Goal: Contribute content

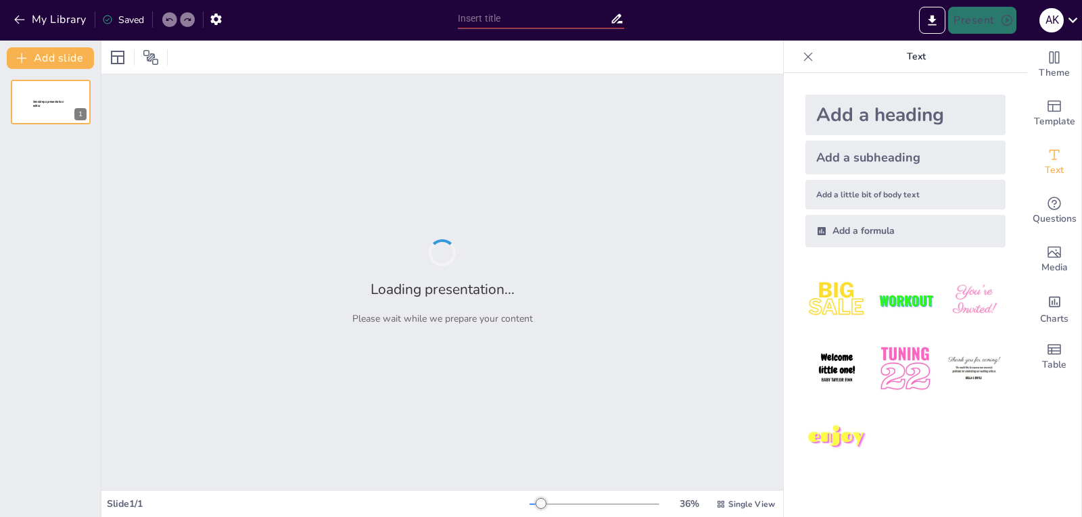
type input "Театральне мистецтво в Давній Греції та [GEOGRAPHIC_DATA]"
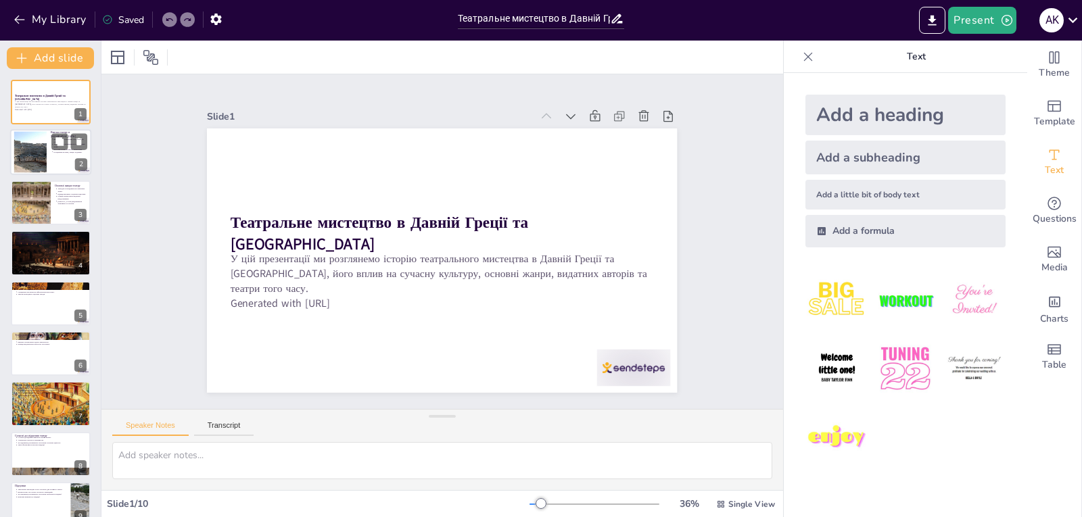
click at [45, 159] on div at bounding box center [30, 152] width 59 height 41
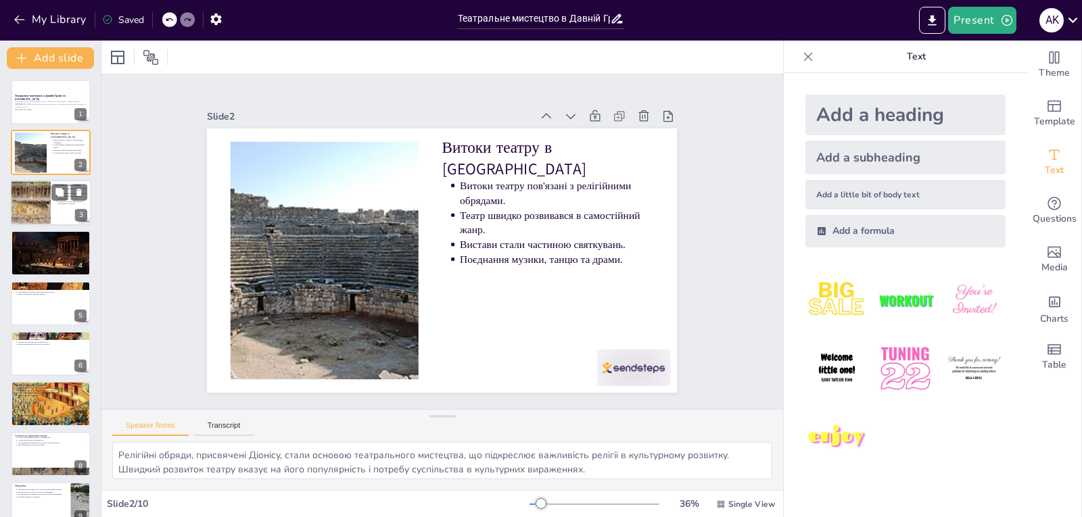
click at [43, 197] on div at bounding box center [29, 203] width 87 height 46
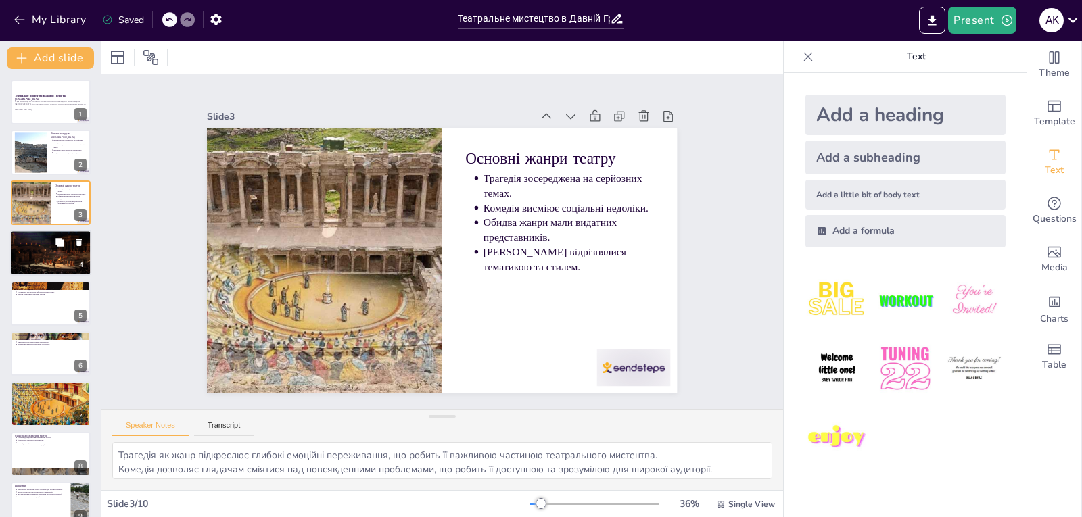
click at [37, 264] on div at bounding box center [50, 253] width 81 height 54
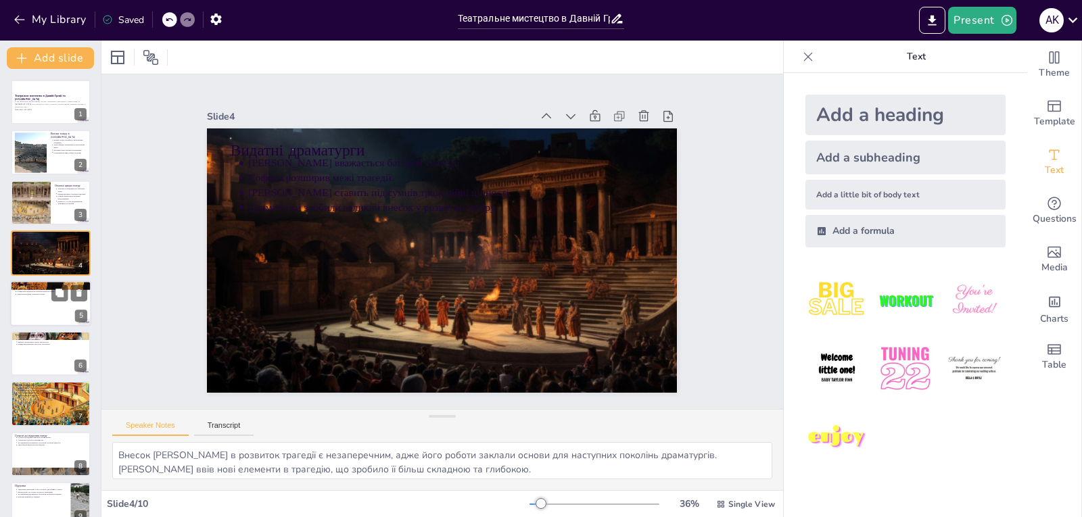
click at [39, 308] on div at bounding box center [50, 304] width 81 height 46
type textarea "Архітектурні особливості театру Діоніса дозволяли забезпечити комфорт для гляда…"
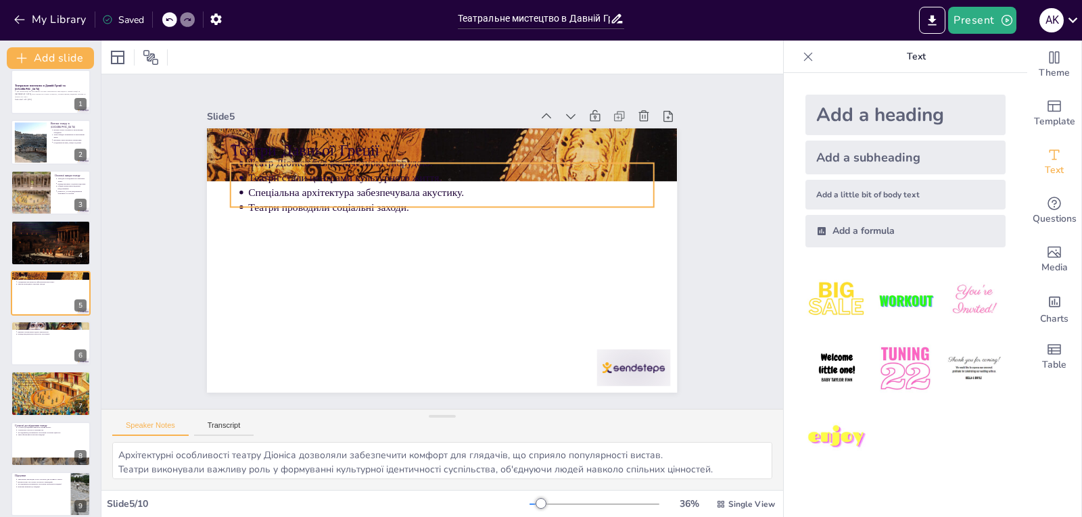
click at [287, 199] on p "Театри проводили соціальні заходи." at bounding box center [465, 214] width 376 height 178
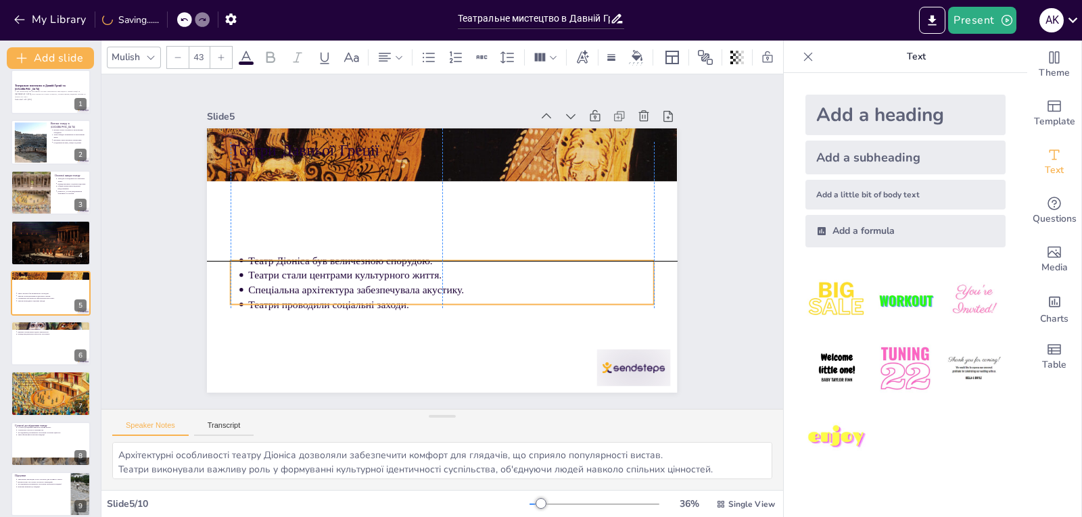
drag, startPoint x: 302, startPoint y: 189, endPoint x: 302, endPoint y: 290, distance: 100.7
click at [302, 290] on p "Спеціальна архітектура забезпечувала акустику." at bounding box center [436, 290] width 390 height 139
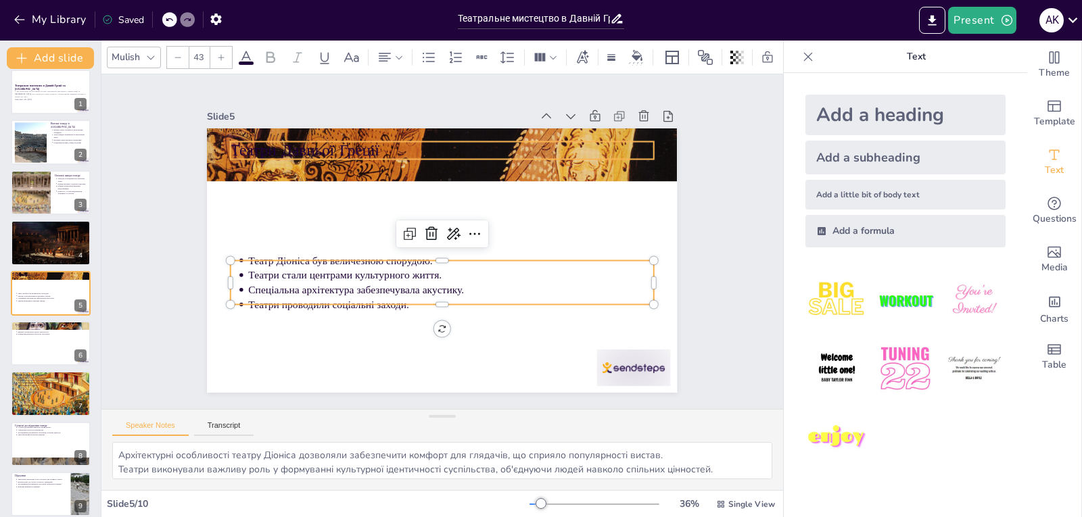
click at [313, 147] on p "Театри Давньої Греції" at bounding box center [479, 158] width 396 height 192
type input "64"
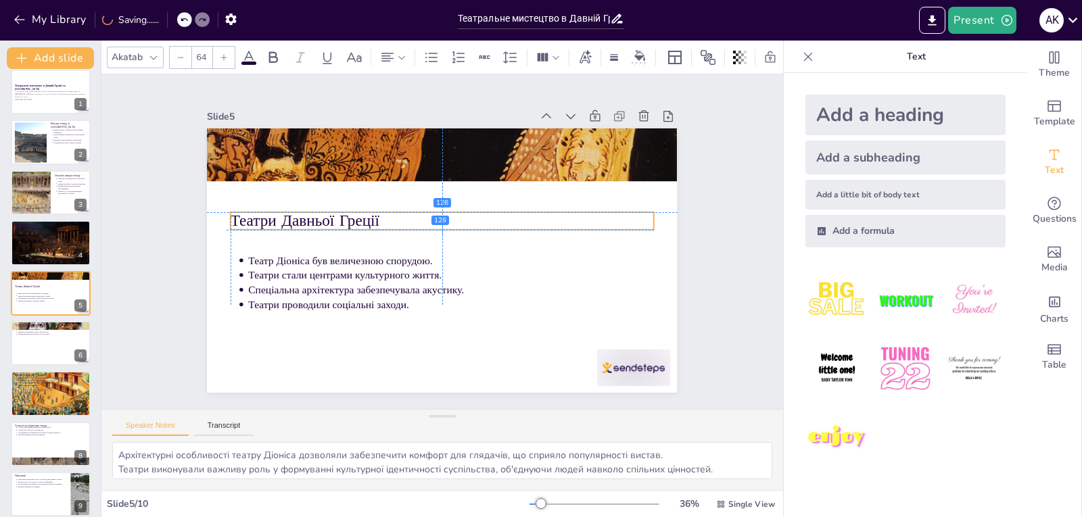
drag, startPoint x: 315, startPoint y: 145, endPoint x: 311, endPoint y: 221, distance: 75.8
click at [311, 221] on p "Театри Давньої Греції" at bounding box center [446, 222] width 419 height 110
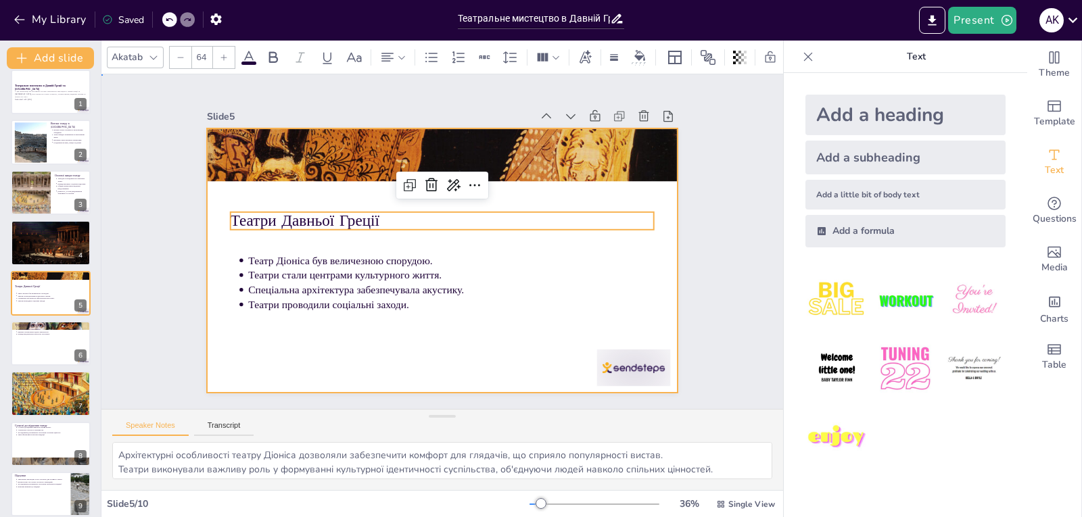
click at [307, 341] on div at bounding box center [438, 260] width 515 height 356
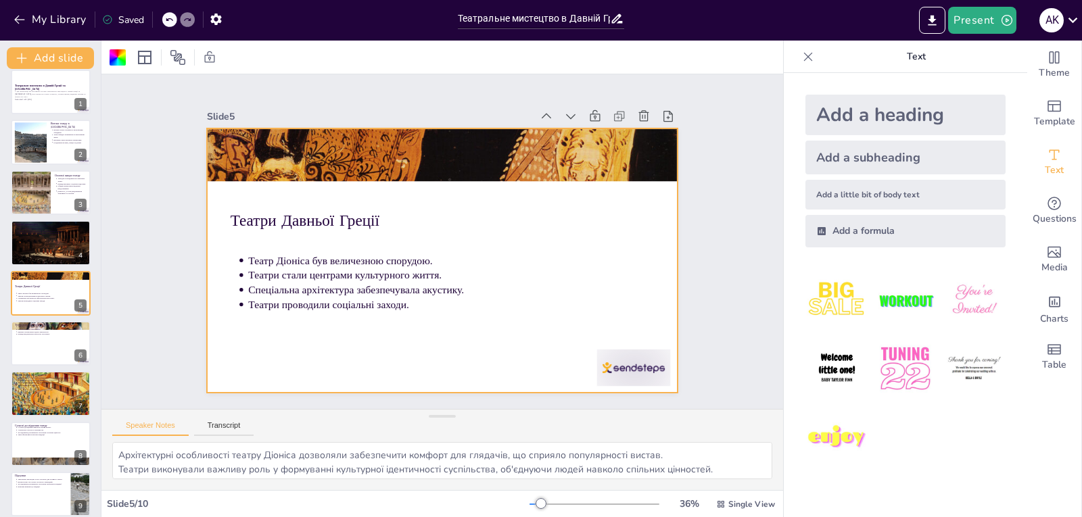
scroll to position [71, 0]
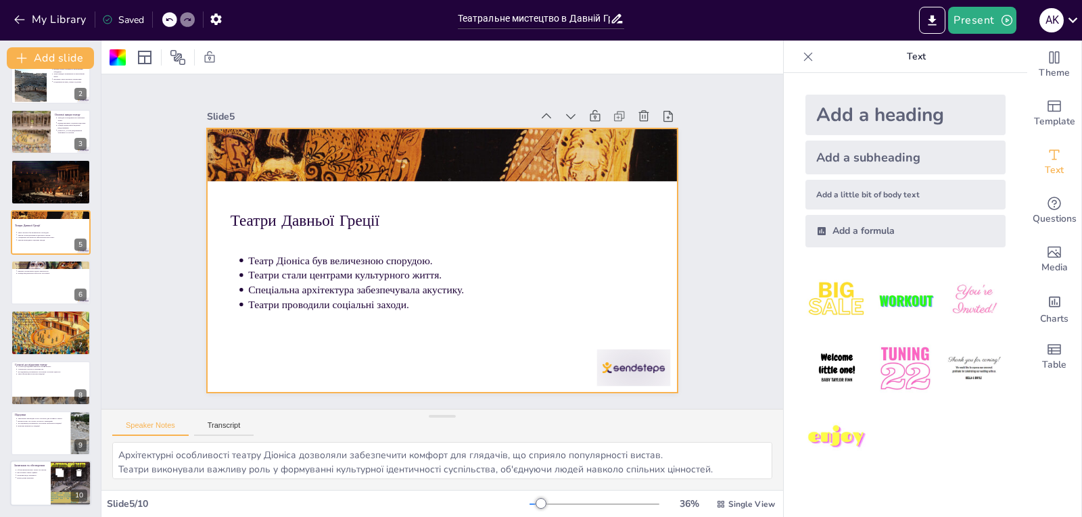
click at [41, 486] on div at bounding box center [50, 484] width 81 height 46
type textarea "Обговорення впливу театру на особисте життя дозволяє зрозуміти його роль у форм…"
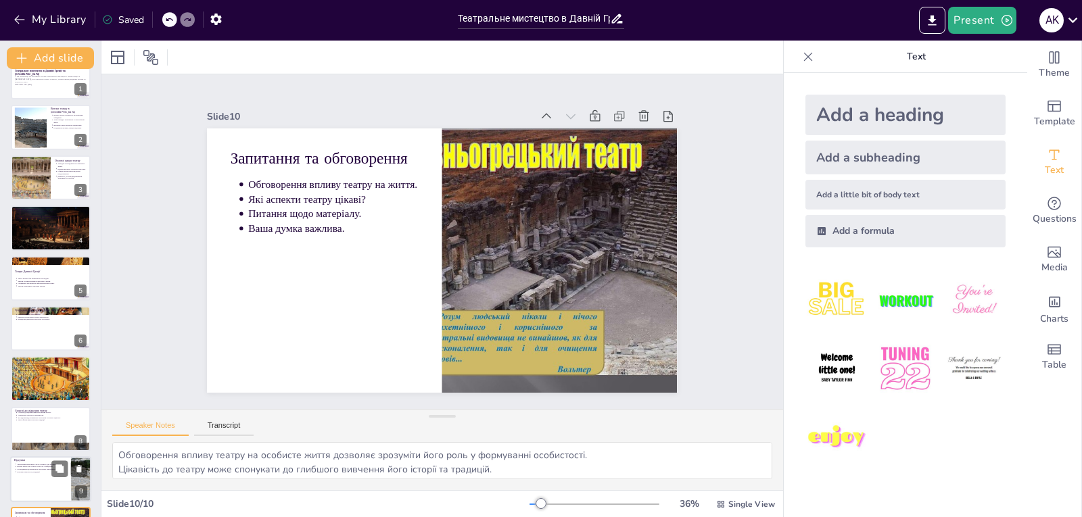
scroll to position [0, 0]
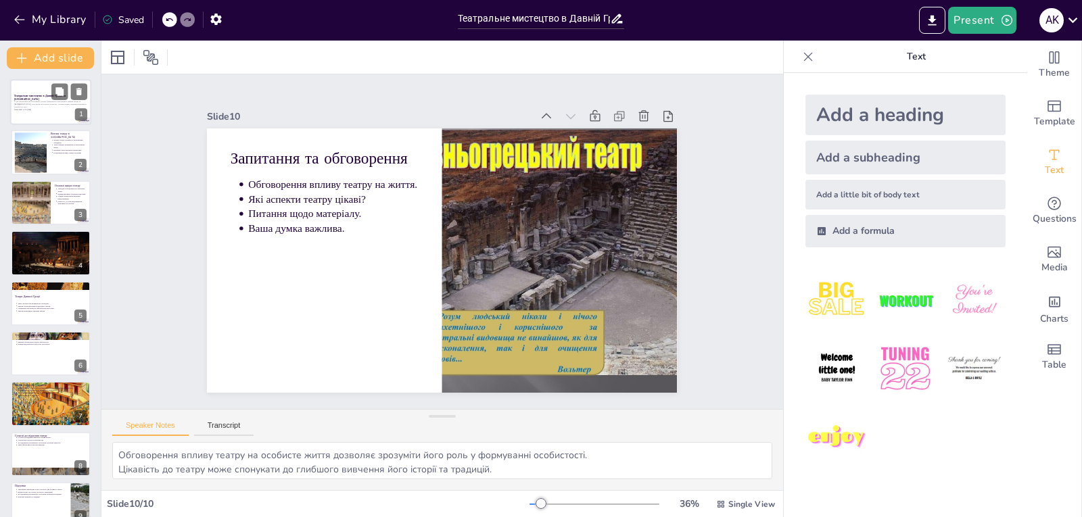
click at [32, 110] on div "У цій презентації ми розглянемо історію театрального мистецтва в Давній Греції …" at bounding box center [50, 105] width 73 height 9
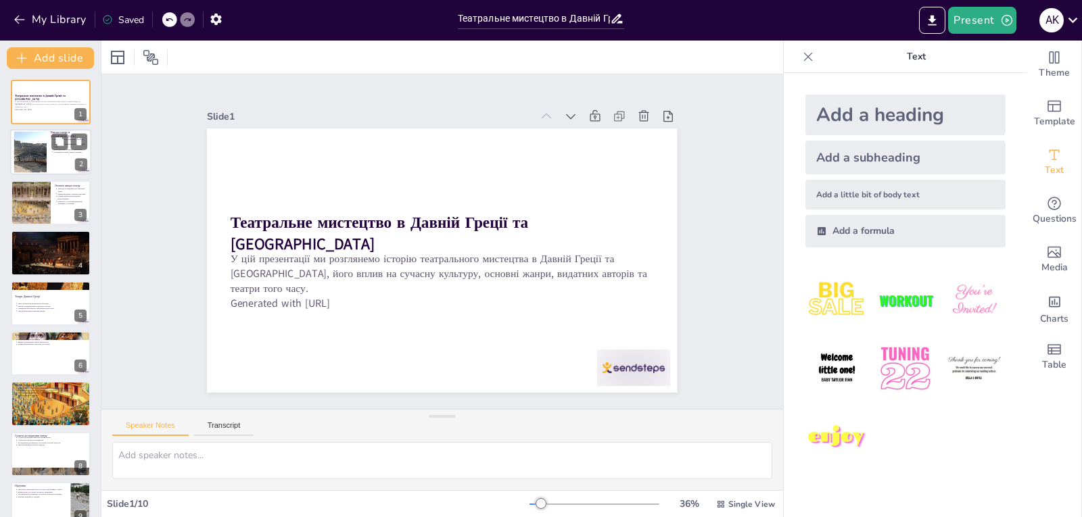
click at [33, 155] on div at bounding box center [30, 152] width 59 height 41
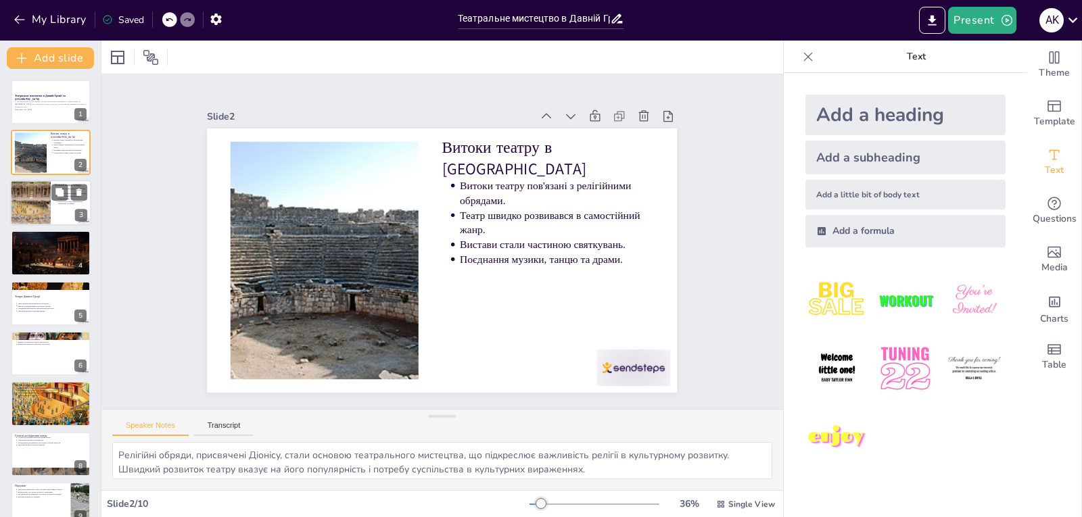
click at [29, 191] on div at bounding box center [29, 203] width 87 height 46
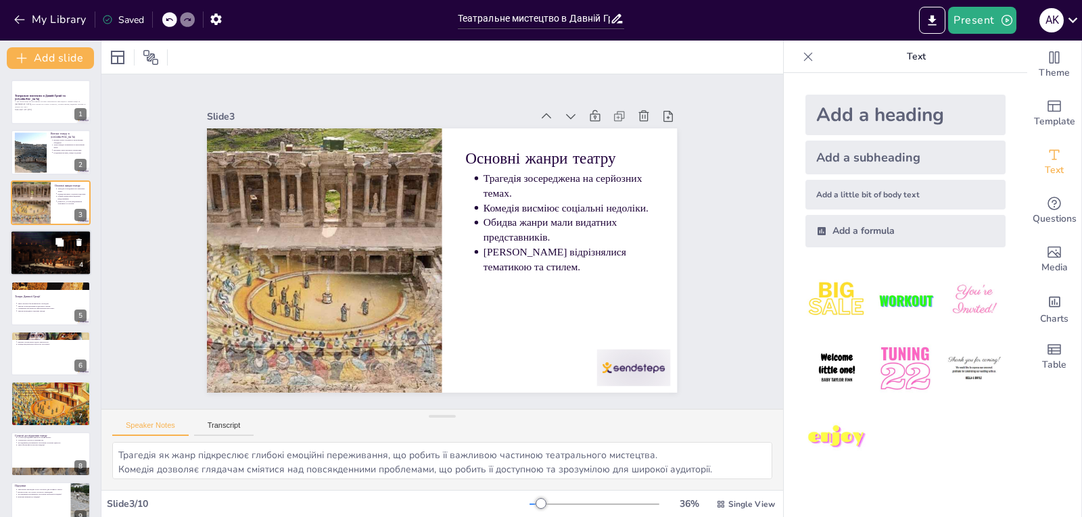
click at [34, 240] on p "[PERSON_NAME] ставить під сумнів традиційні цінності." at bounding box center [52, 241] width 70 height 3
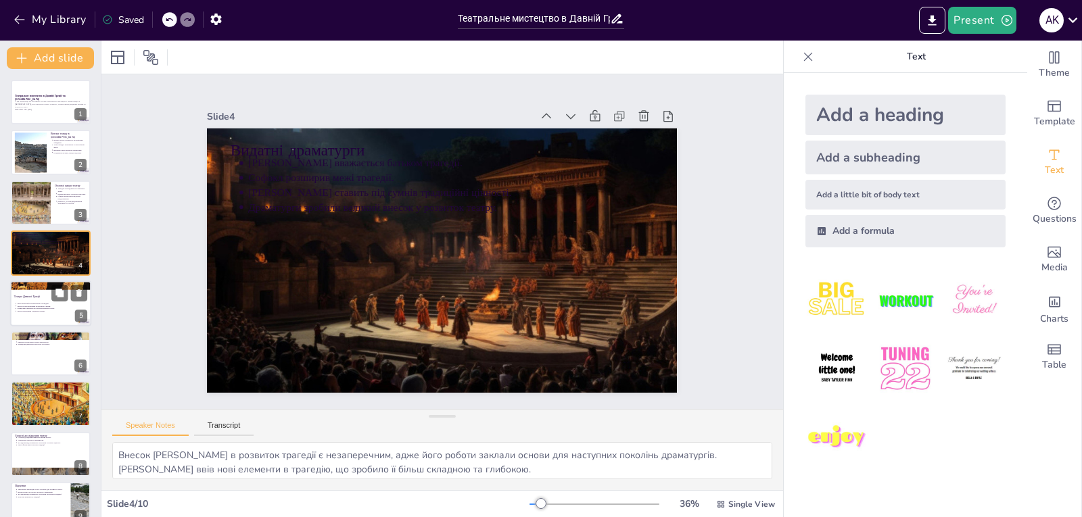
click at [36, 312] on p "Театри проводили соціальні заходи." at bounding box center [52, 311] width 70 height 3
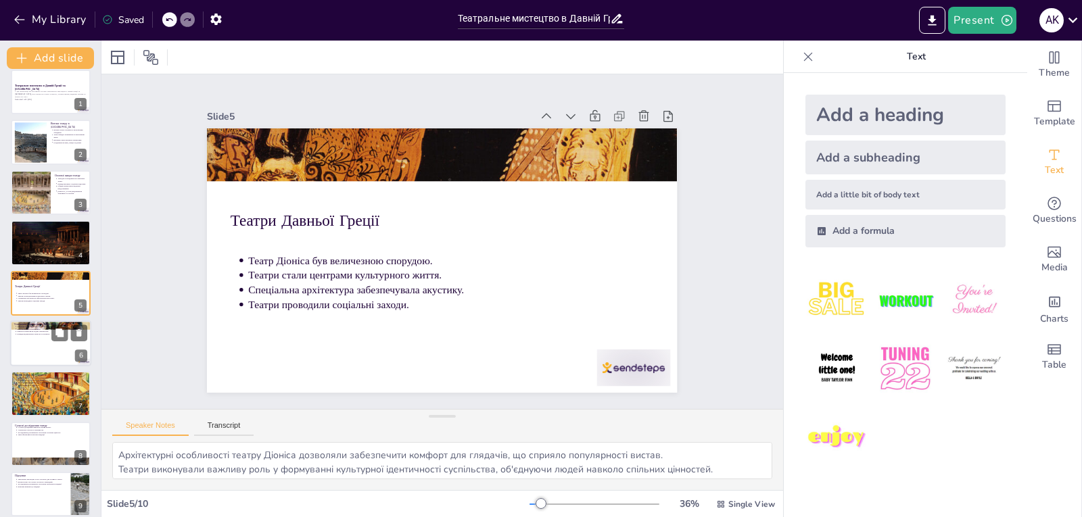
click at [45, 355] on div at bounding box center [50, 343] width 81 height 46
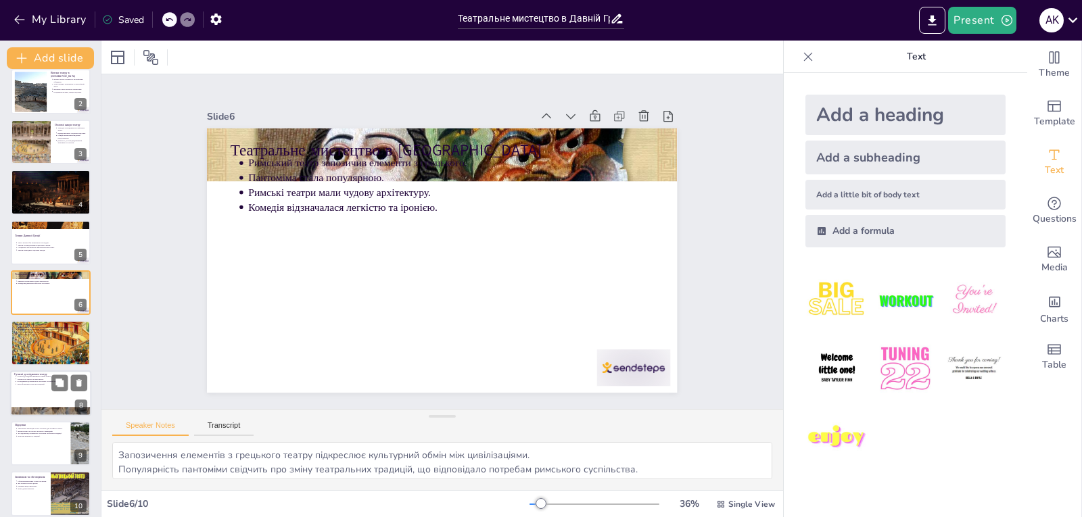
click at [30, 381] on p "Дослідження допомагають зрозуміти суспільні цінності." at bounding box center [52, 382] width 70 height 3
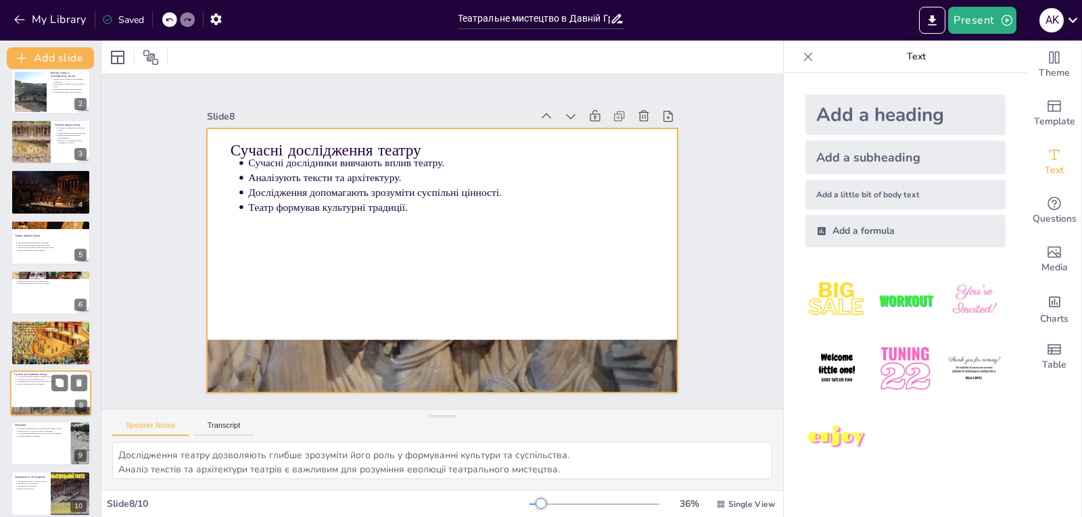
scroll to position [71, 0]
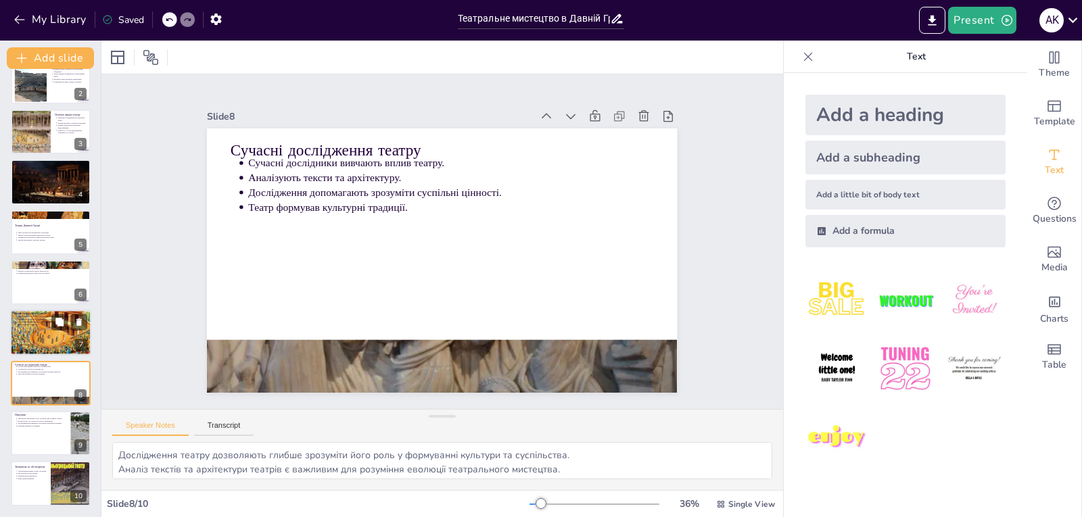
click at [39, 343] on div at bounding box center [50, 332] width 81 height 61
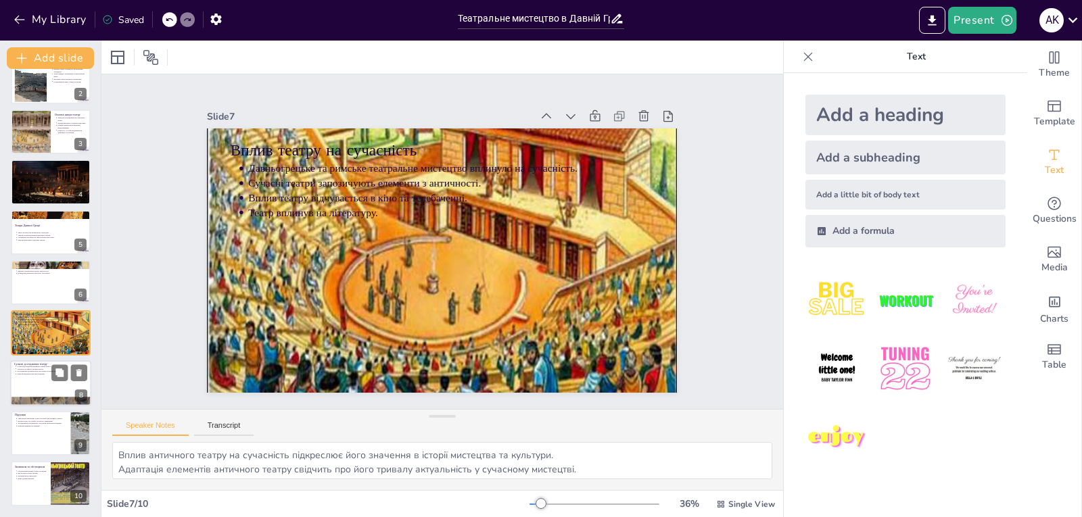
click at [30, 394] on div at bounding box center [50, 383] width 81 height 46
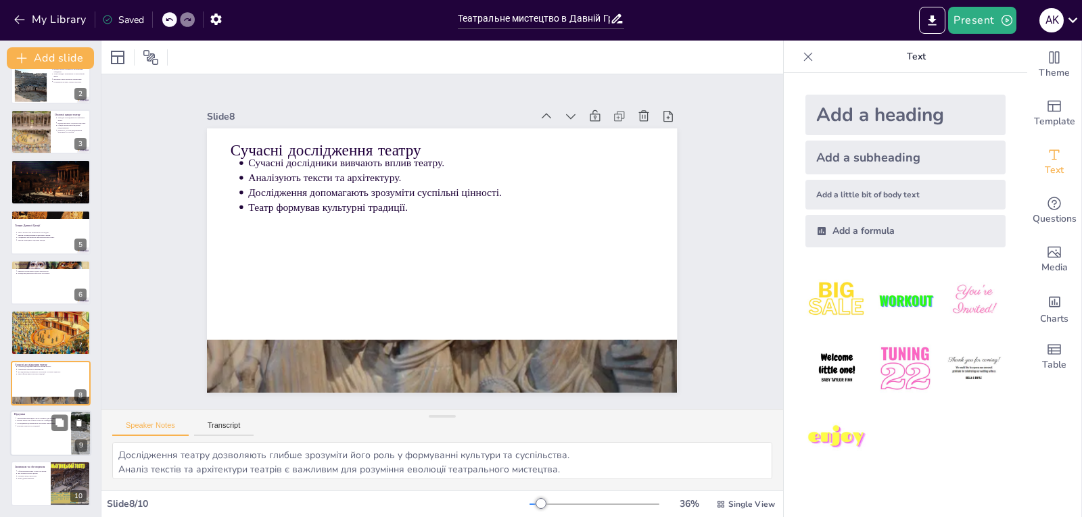
click at [31, 427] on p "Важливо вивчати ці традиції." at bounding box center [42, 426] width 50 height 3
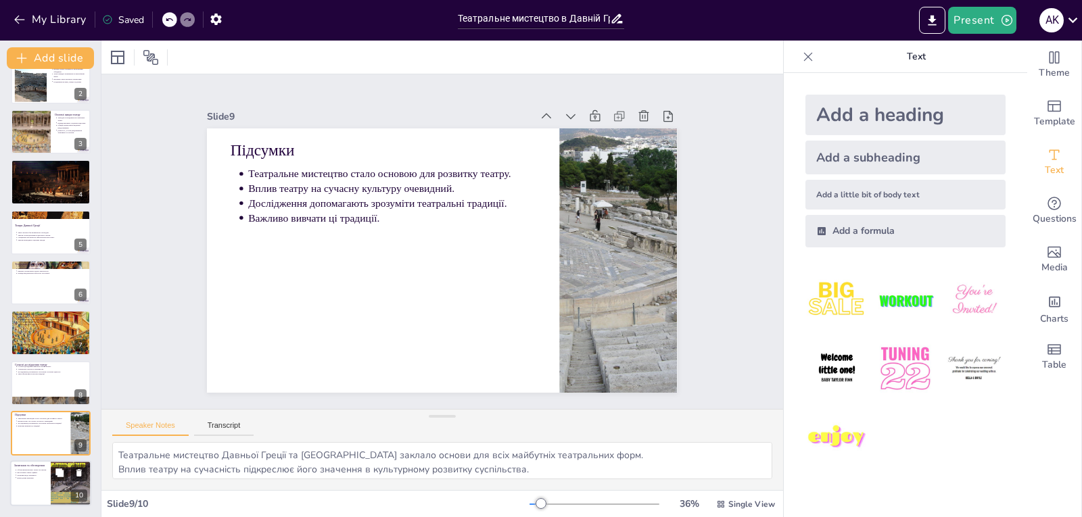
click at [41, 467] on p "Запитання та обговорення" at bounding box center [30, 466] width 32 height 4
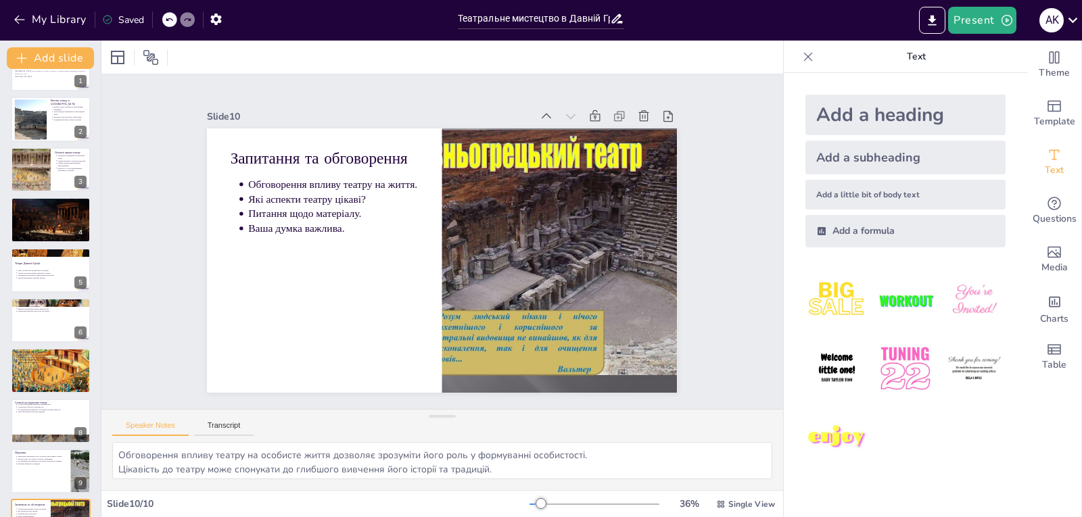
scroll to position [0, 0]
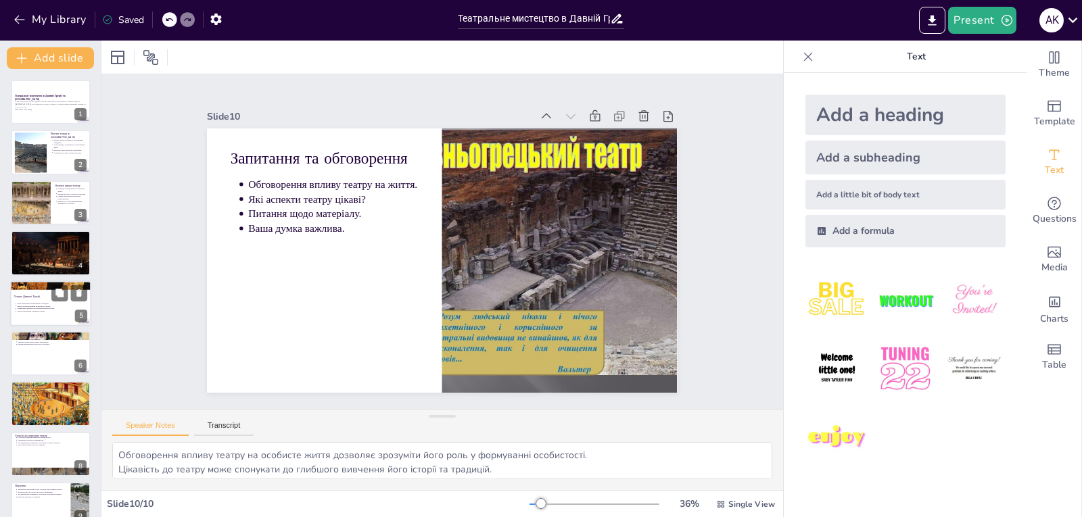
click at [48, 308] on p "Спеціальна архітектура забезпечувала акустику." at bounding box center [52, 308] width 70 height 3
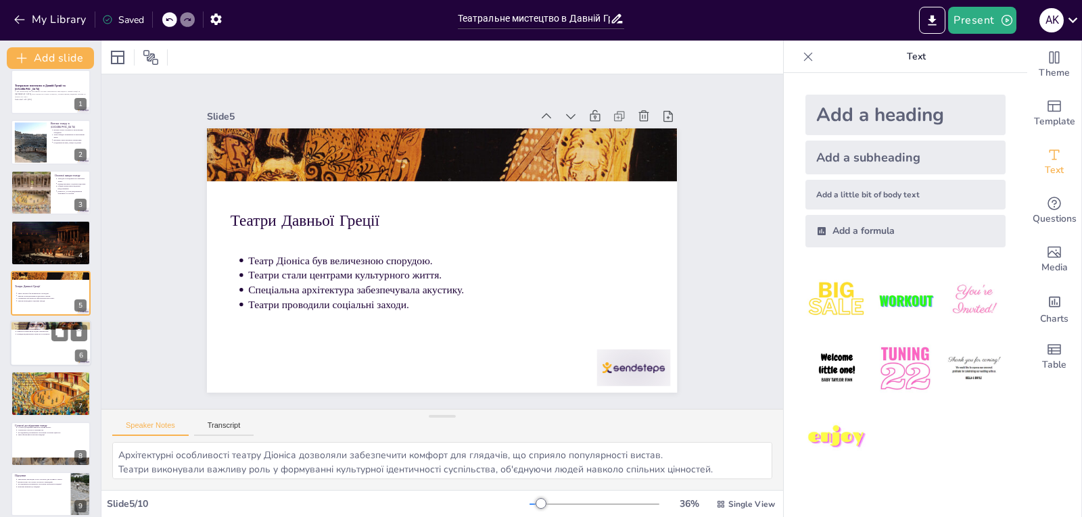
click at [45, 339] on div at bounding box center [50, 343] width 81 height 46
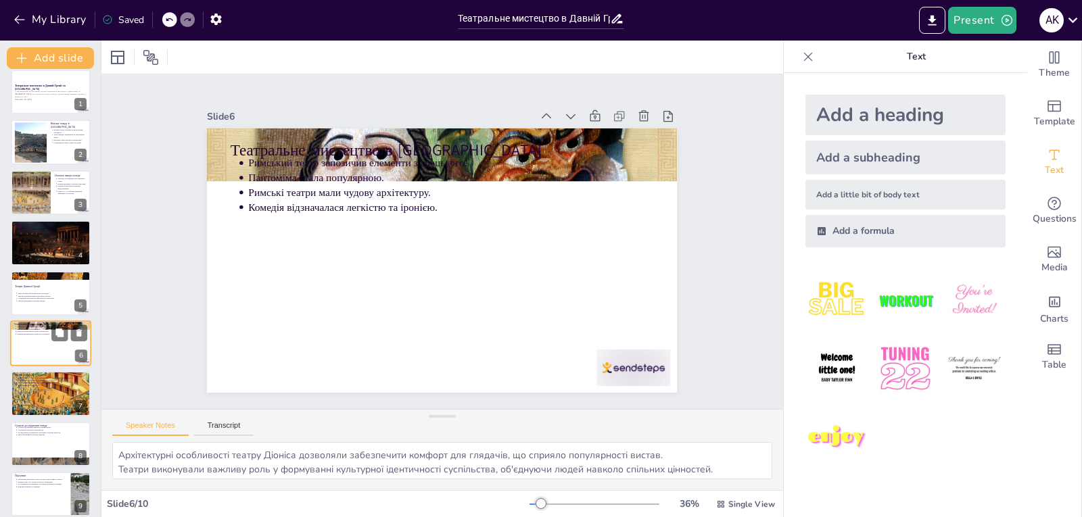
type textarea "Запозичення елементів з грецького театру підкреслює культурний обмін між цивілі…"
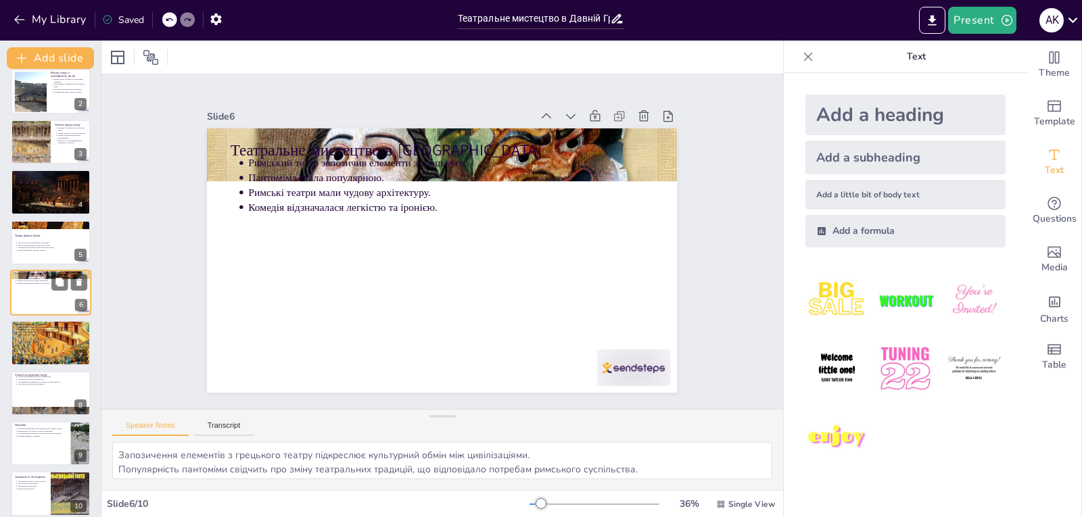
scroll to position [0, 0]
